Goal: Task Accomplishment & Management: Manage account settings

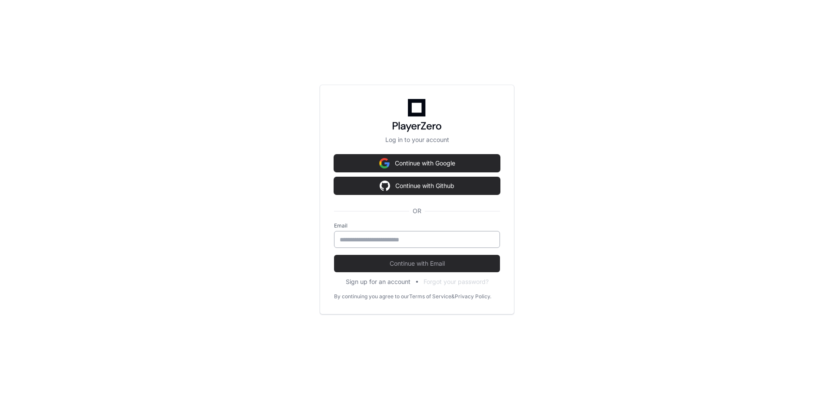
click at [369, 244] on input "email" at bounding box center [417, 239] width 155 height 9
type input "**********"
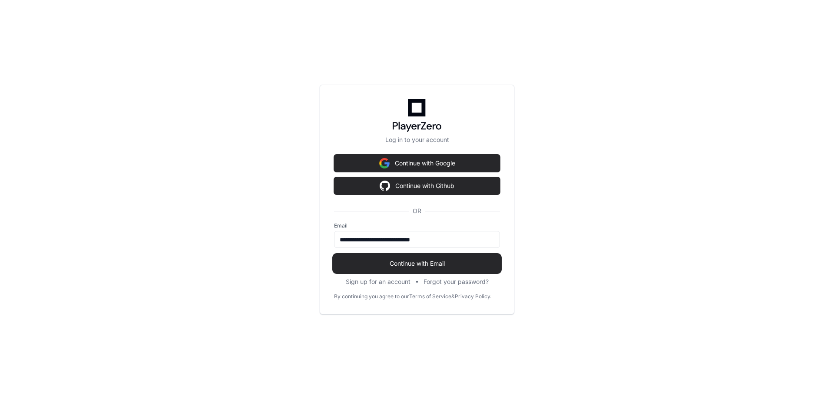
click at [439, 260] on span "Continue with Email" at bounding box center [417, 263] width 166 height 9
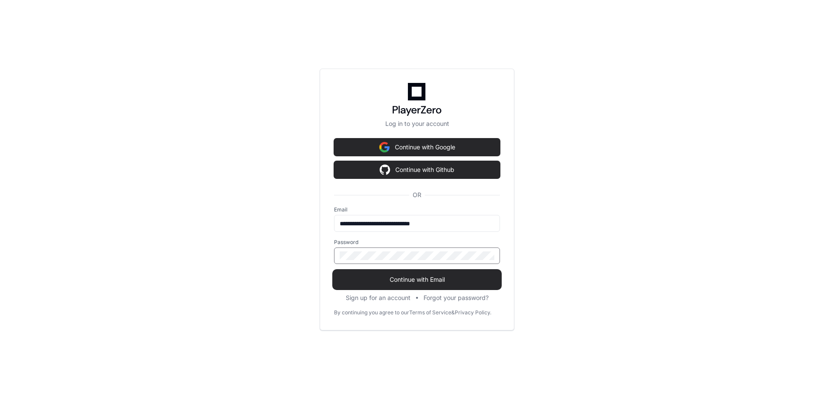
click at [429, 275] on span "Continue with Email" at bounding box center [417, 279] width 166 height 9
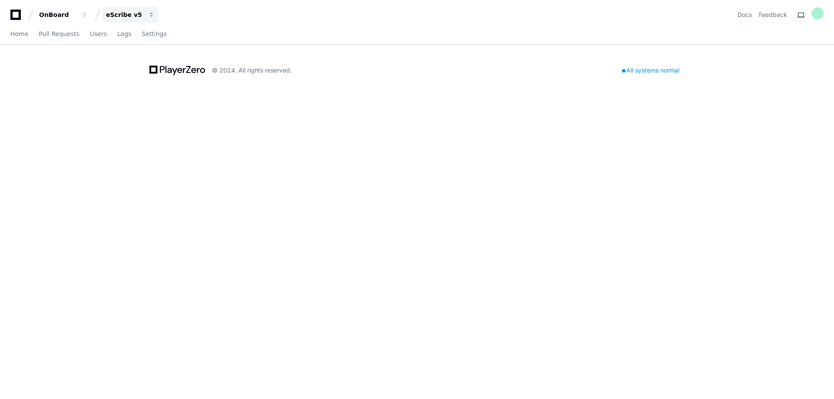
click at [122, 17] on div "eScribe v5" at bounding box center [124, 14] width 37 height 9
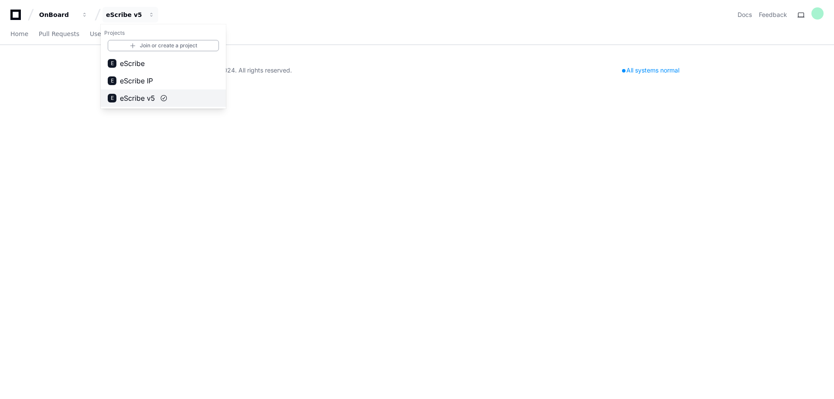
click at [136, 95] on span "eScribe v5" at bounding box center [137, 98] width 35 height 10
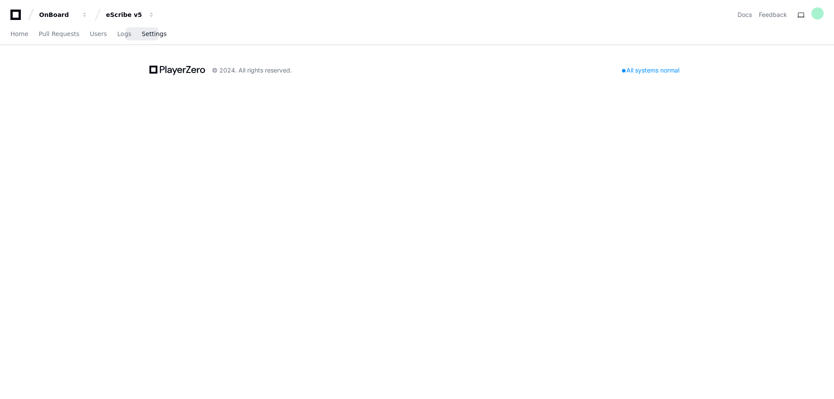
click at [144, 36] on span "Settings" at bounding box center [154, 33] width 25 height 5
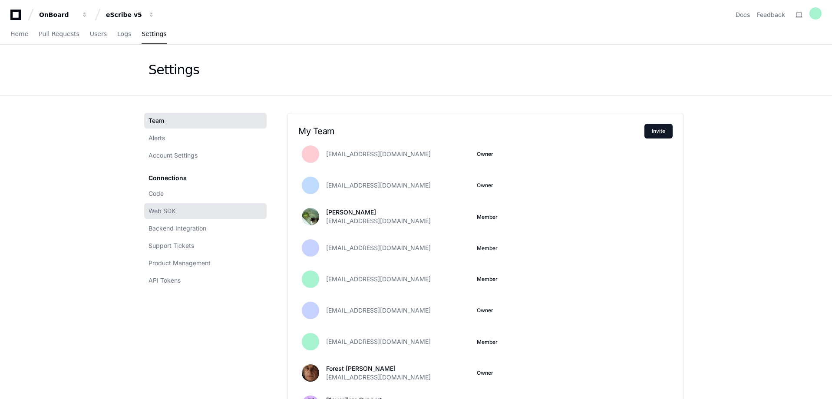
click at [162, 211] on span "Web SDK" at bounding box center [162, 211] width 27 height 9
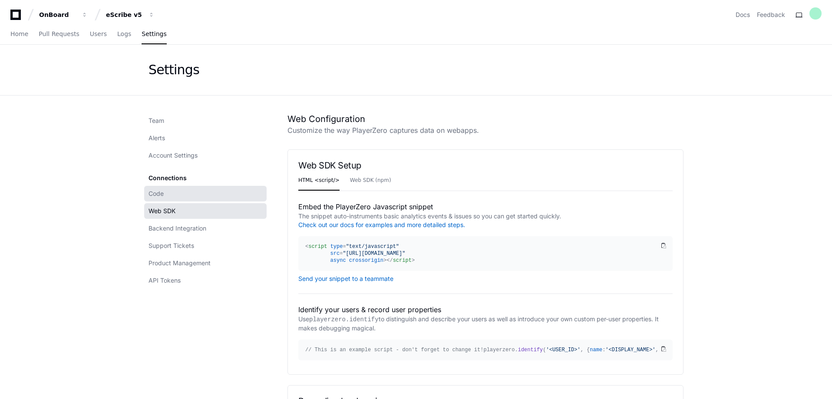
click at [166, 194] on link "Code" at bounding box center [205, 194] width 123 height 16
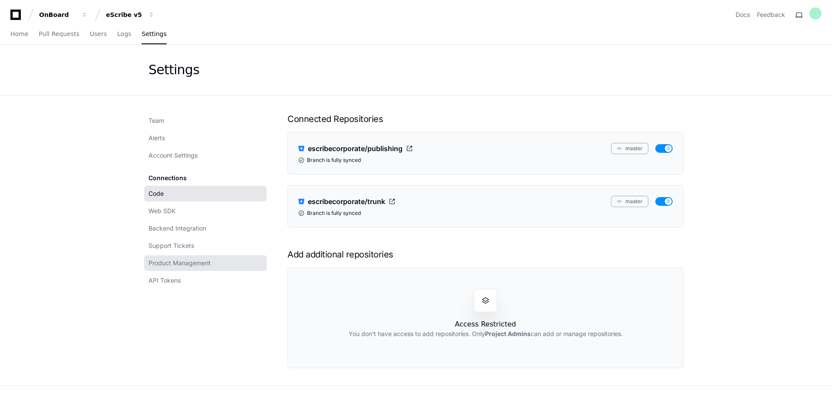
click at [184, 267] on span "Product Management" at bounding box center [180, 263] width 62 height 9
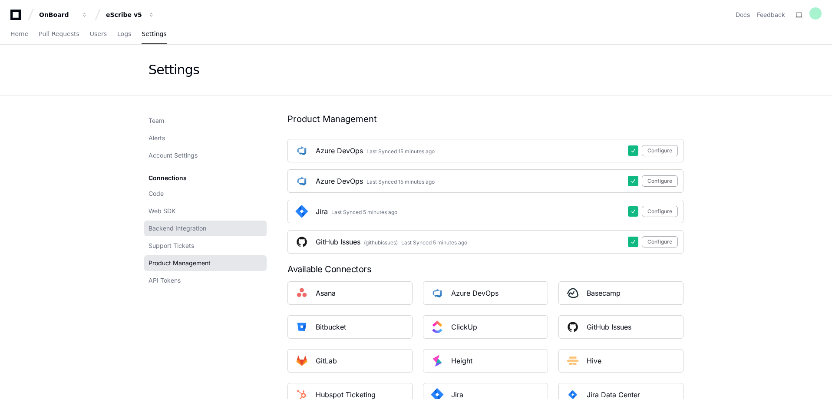
click at [185, 230] on span "Backend Integration" at bounding box center [178, 228] width 58 height 9
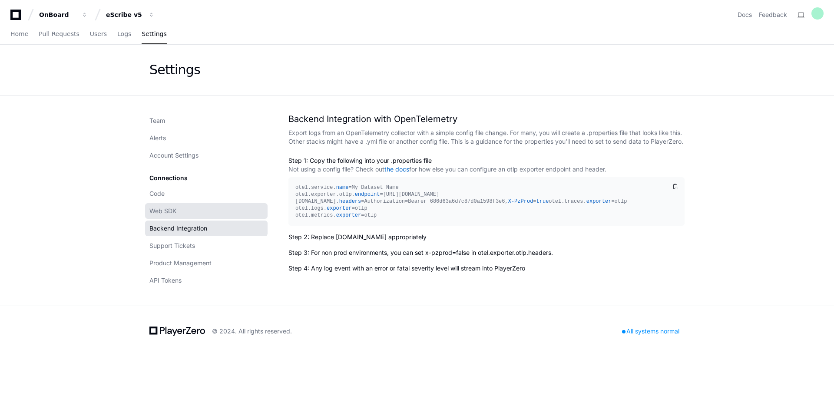
click at [183, 215] on link "Web SDK" at bounding box center [206, 211] width 123 height 16
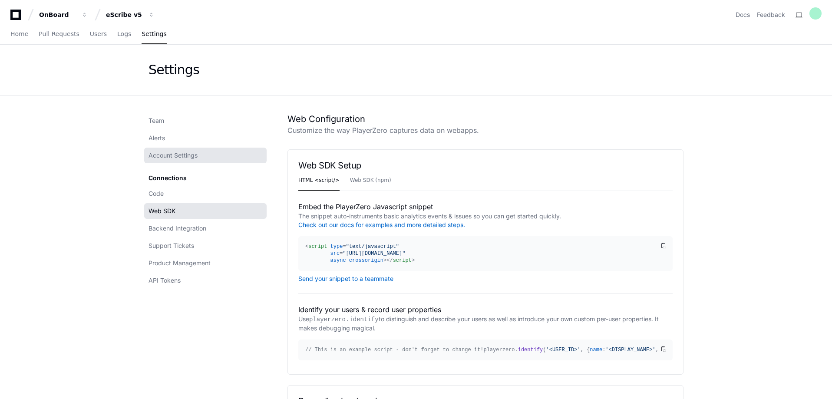
click at [174, 153] on span "Account Settings" at bounding box center [173, 155] width 49 height 9
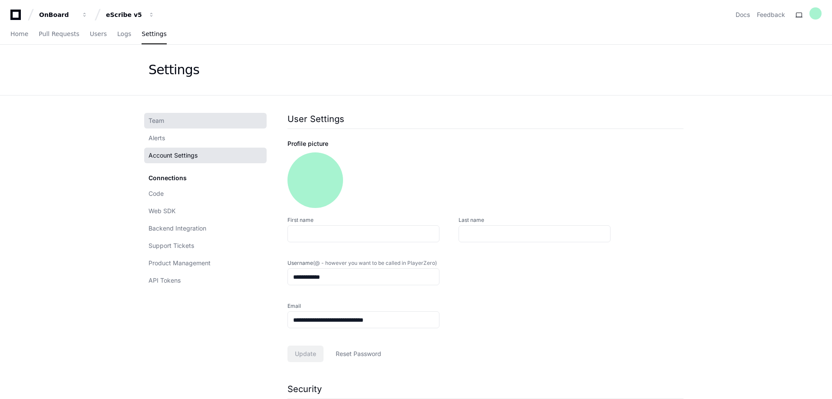
click at [166, 122] on link "Team" at bounding box center [205, 121] width 123 height 16
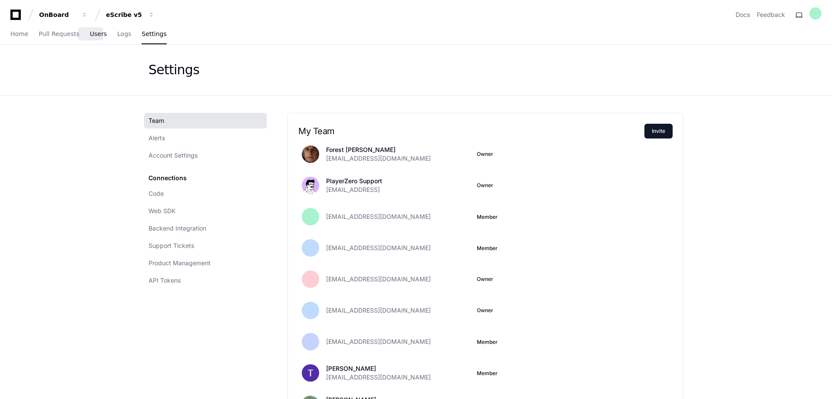
click at [95, 33] on span "Users" at bounding box center [98, 33] width 17 height 5
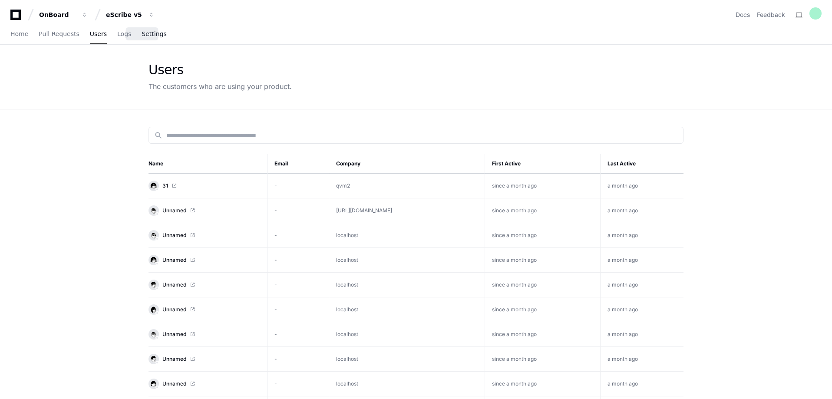
click at [142, 33] on span "Settings" at bounding box center [154, 33] width 25 height 5
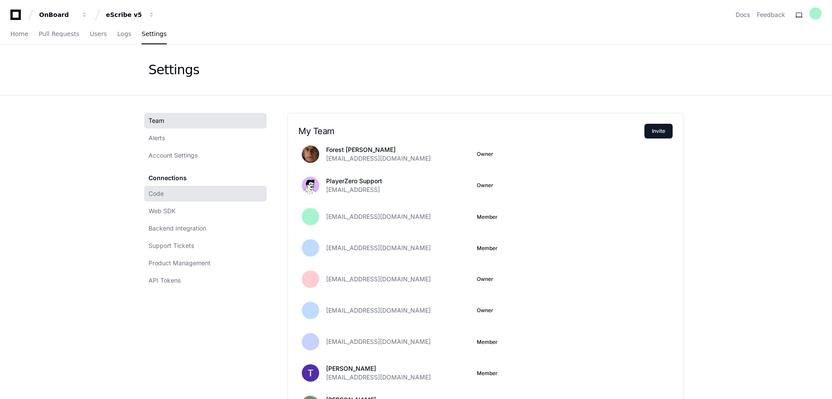
click at [163, 194] on span "Code" at bounding box center [156, 193] width 15 height 9
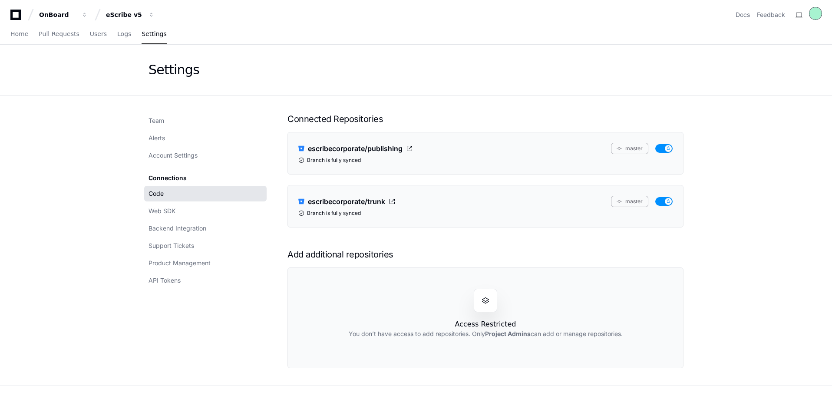
click at [819, 16] on div at bounding box center [816, 13] width 12 height 12
click at [119, 13] on div "eScribe v5" at bounding box center [124, 14] width 37 height 9
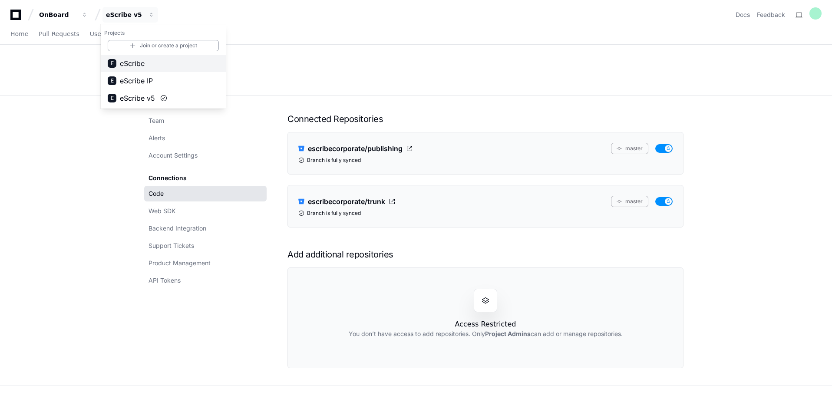
click at [142, 67] on span "eScribe" at bounding box center [132, 63] width 25 height 10
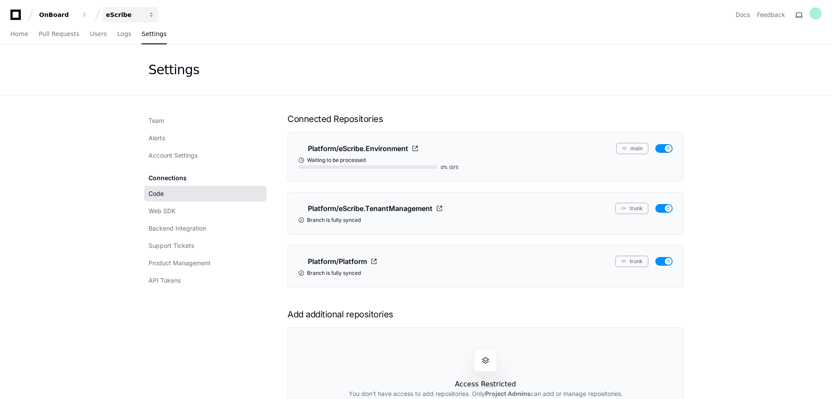
click at [129, 15] on div "eScribe" at bounding box center [124, 14] width 37 height 9
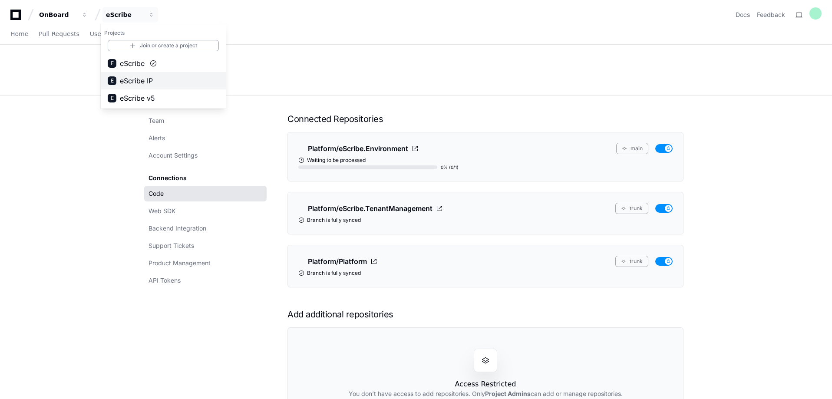
click at [131, 81] on span "eScribe IP" at bounding box center [136, 81] width 33 height 10
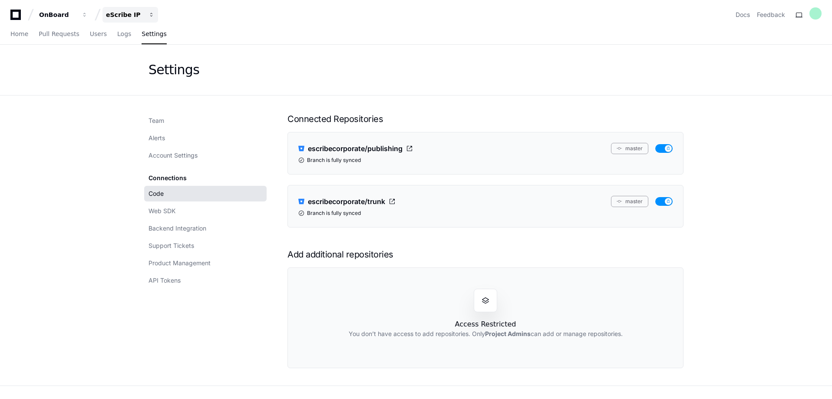
click at [119, 17] on div "eScribe IP" at bounding box center [124, 14] width 37 height 9
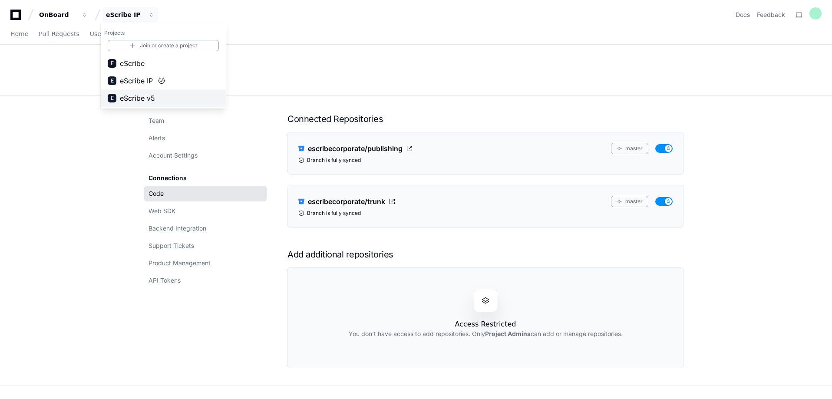
click at [129, 98] on span "eScribe v5" at bounding box center [137, 98] width 35 height 10
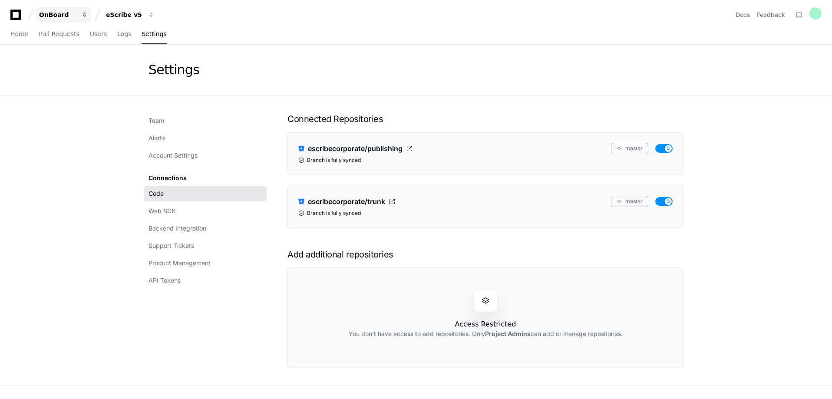
click at [76, 17] on button "OnBoard" at bounding box center [64, 15] width 56 height 16
click at [189, 280] on link "API Tokens" at bounding box center [205, 281] width 123 height 16
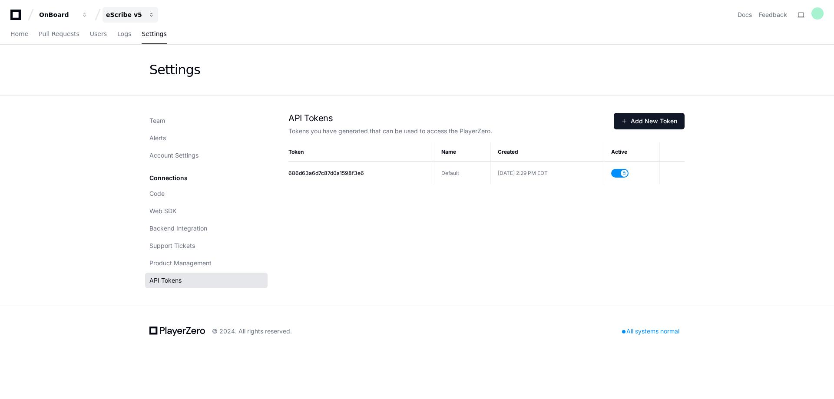
click at [143, 16] on div "eScribe v5" at bounding box center [124, 14] width 37 height 9
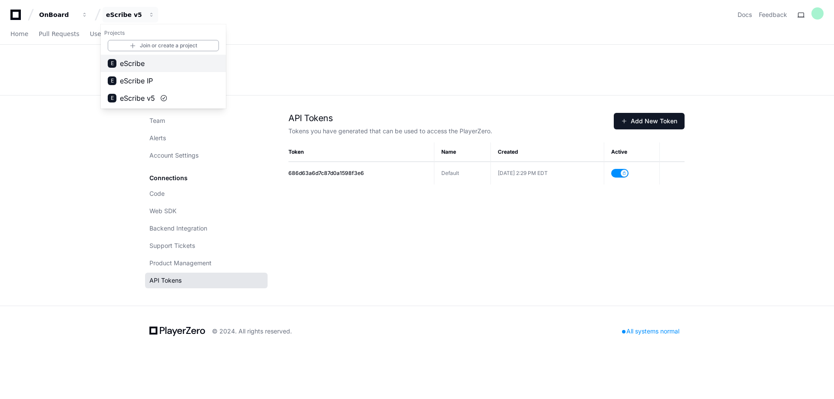
click at [141, 62] on span "eScribe" at bounding box center [132, 63] width 25 height 10
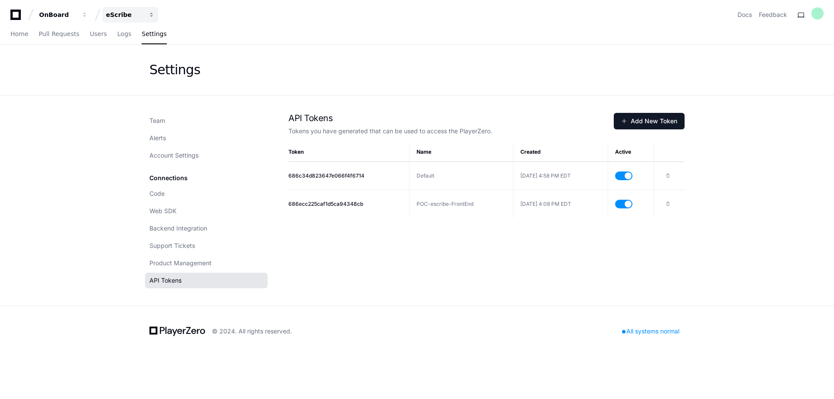
click at [126, 19] on div "eScribe" at bounding box center [124, 14] width 37 height 9
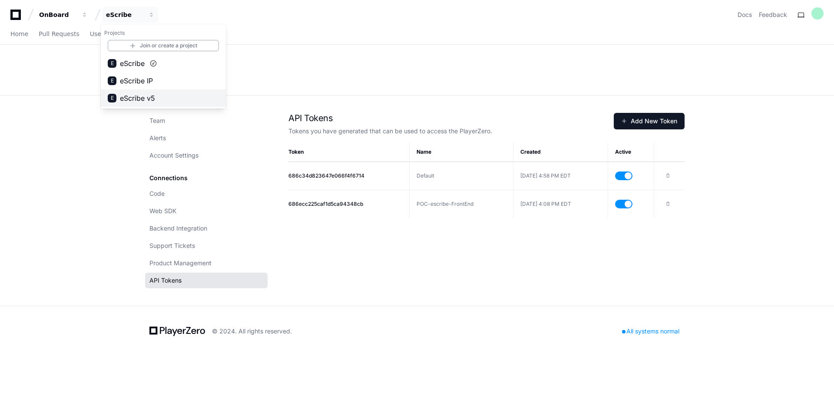
click at [128, 96] on span "eScribe v5" at bounding box center [137, 98] width 35 height 10
